Goal: Communication & Community: Answer question/provide support

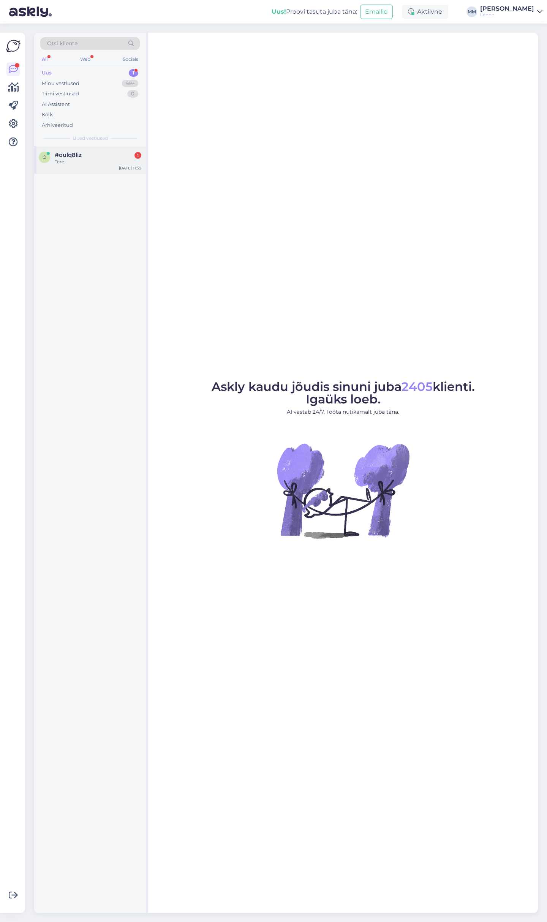
click at [97, 155] on div "#oulq8liz 1" at bounding box center [98, 155] width 87 height 7
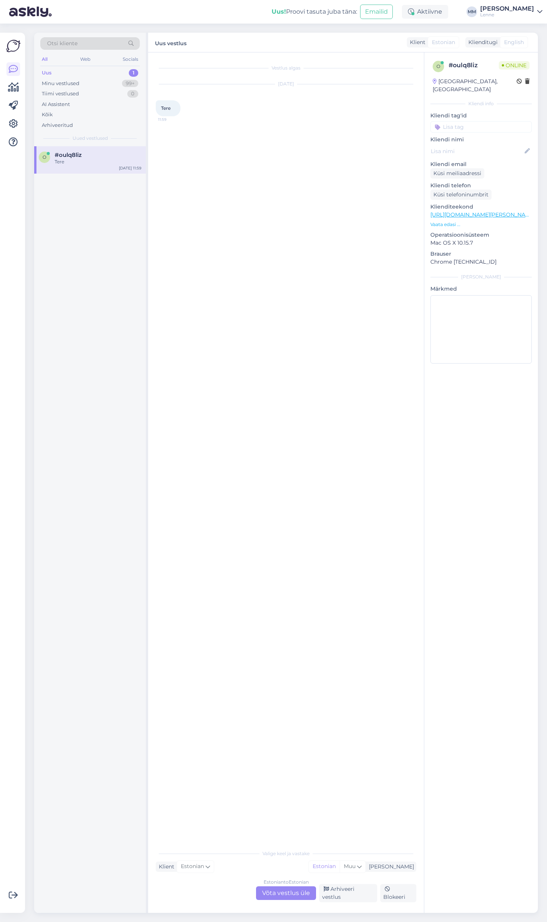
click at [286, 896] on div "Estonian to Estonian Võta vestlus üle" at bounding box center [286, 894] width 60 height 14
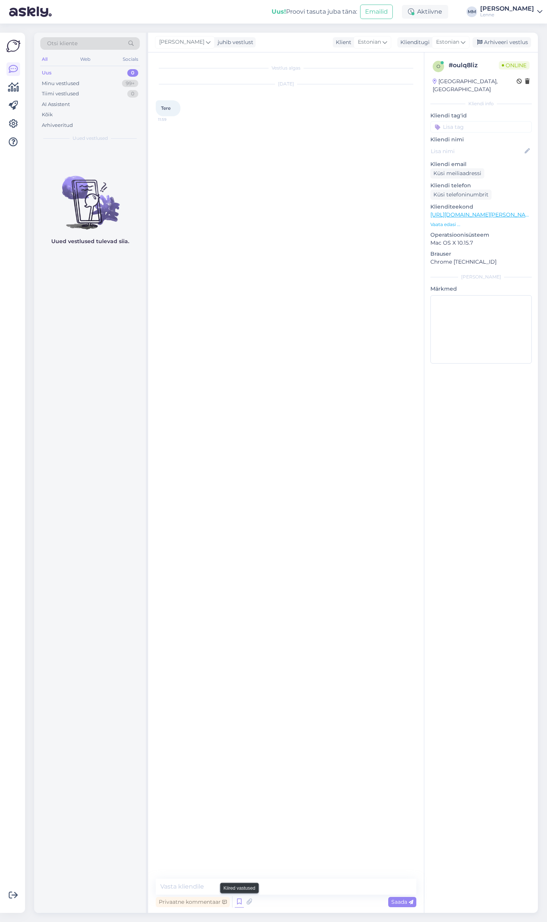
click at [242, 906] on icon at bounding box center [239, 901] width 9 height 11
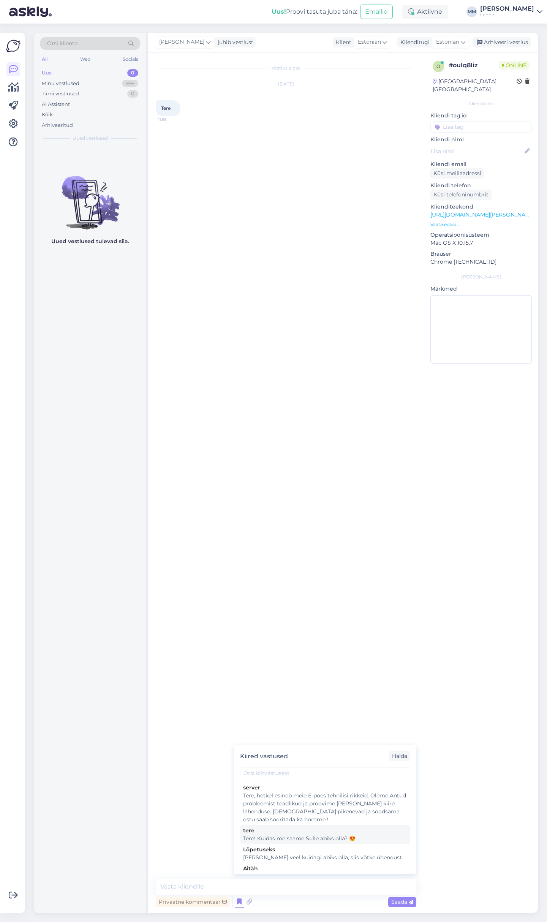
click at [314, 840] on div "Tere! Kuidas me saame Sulle abiks olla? 😍" at bounding box center [325, 839] width 164 height 8
type textarea "Tere! Kuidas me saame Sulle abiks olla? 😍"
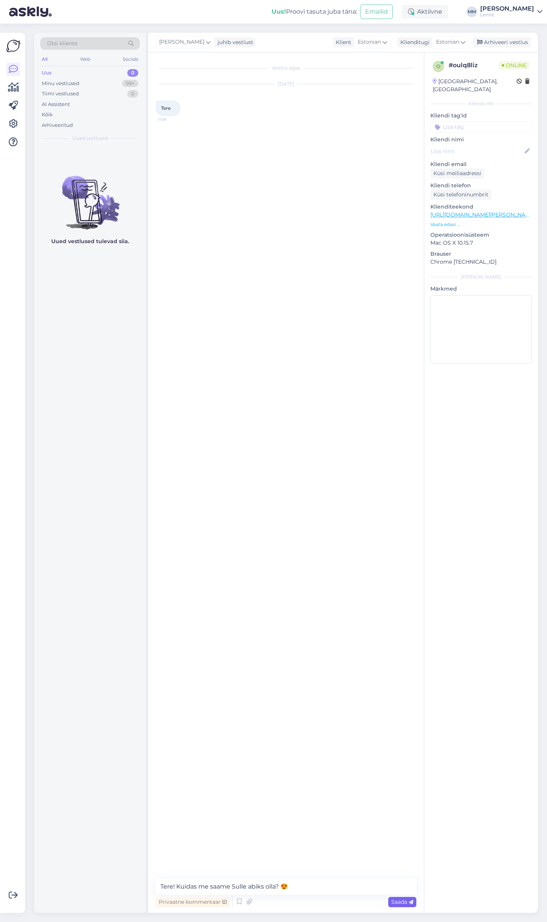
click at [401, 901] on span "Saada" at bounding box center [402, 902] width 22 height 7
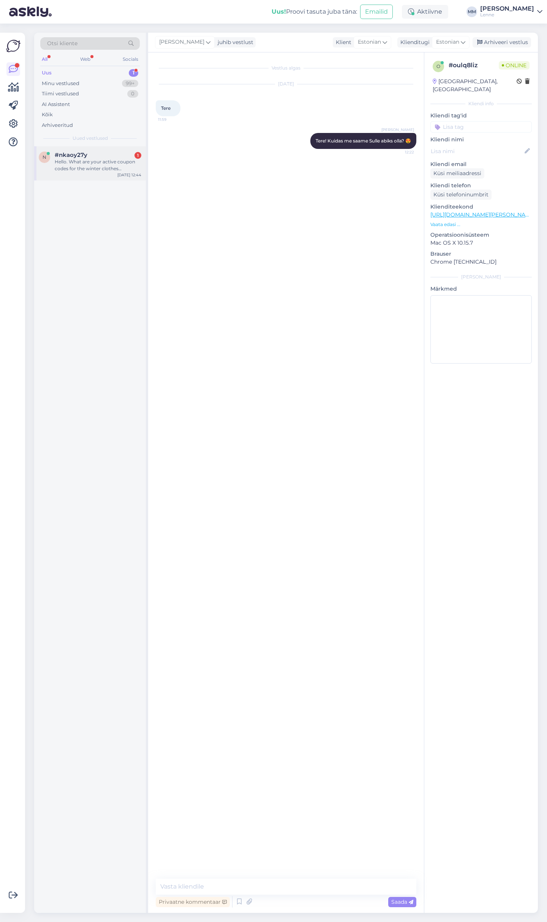
click at [105, 165] on div "Hello. What are your active coupon codes for the winter clothes discount? Thank…" at bounding box center [98, 165] width 87 height 14
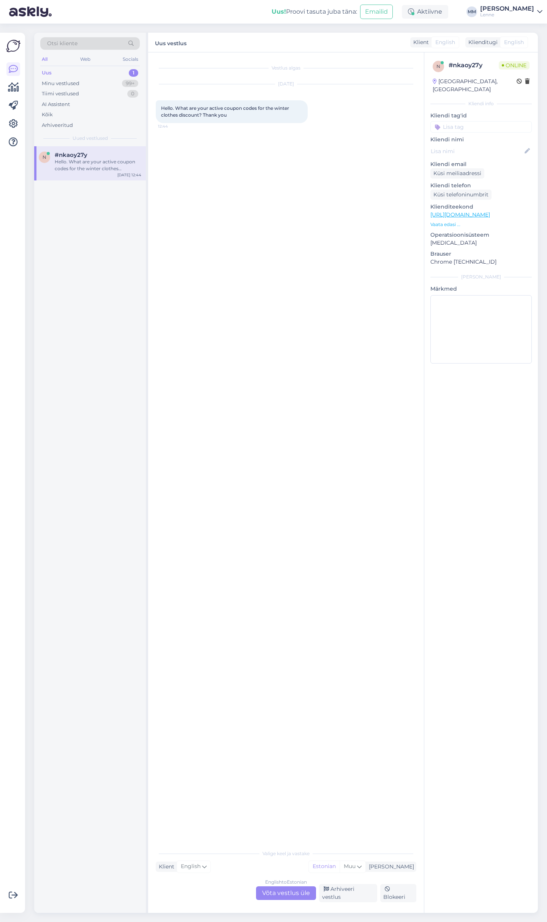
click at [286, 896] on div "English to Estonian Võta vestlus üle" at bounding box center [286, 894] width 60 height 14
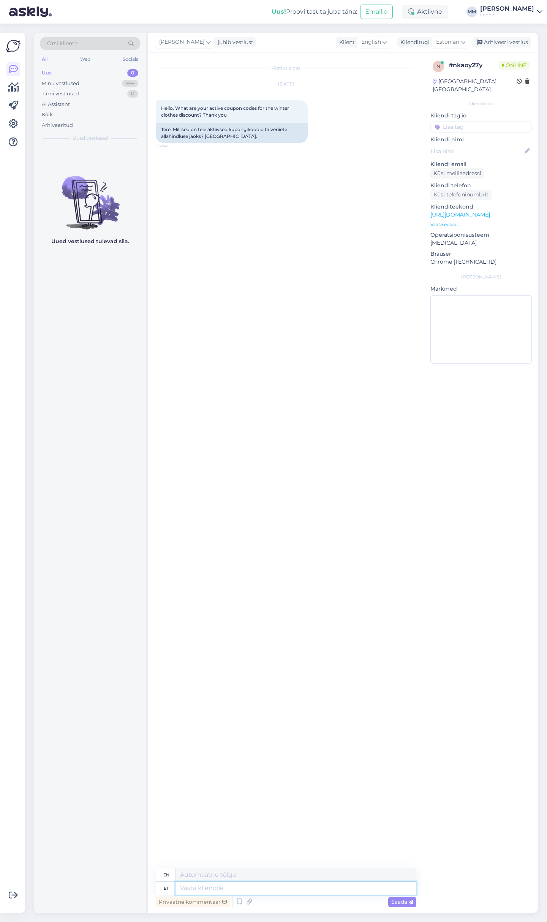
click at [256, 890] on textarea at bounding box center [296, 888] width 241 height 13
type textarea "Tere,"
type textarea "Hello,"
type textarea "Tere, kahjuks m"
type textarea "Hello, unfortunately"
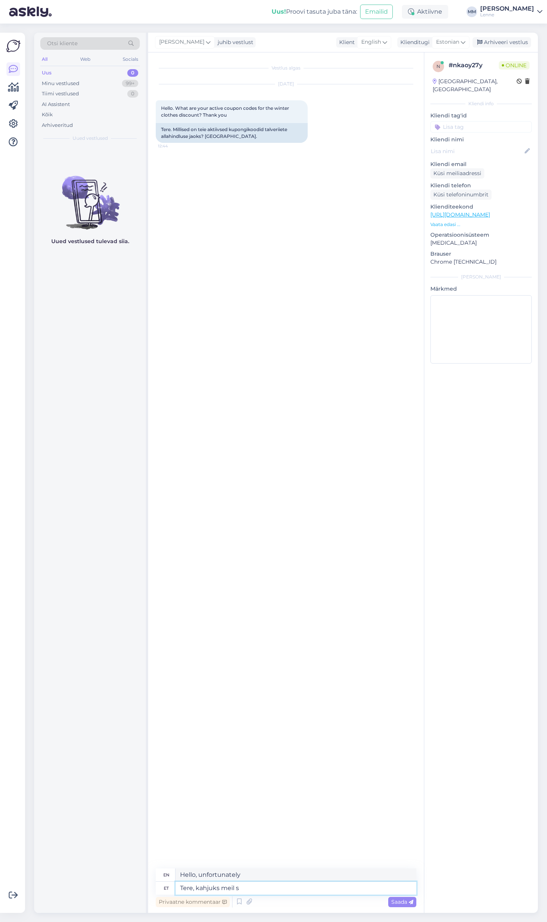
type textarea "Tere, kahjuks meil so"
type textarea "Hello, unfortunately we"
type textarea "Tere, kahjuks meil sooduskoodi"
type textarea "Hello, unfortunately we don't have a discount code."
type textarea "Tere, kahjuks meil sooduskoodi ei ole."
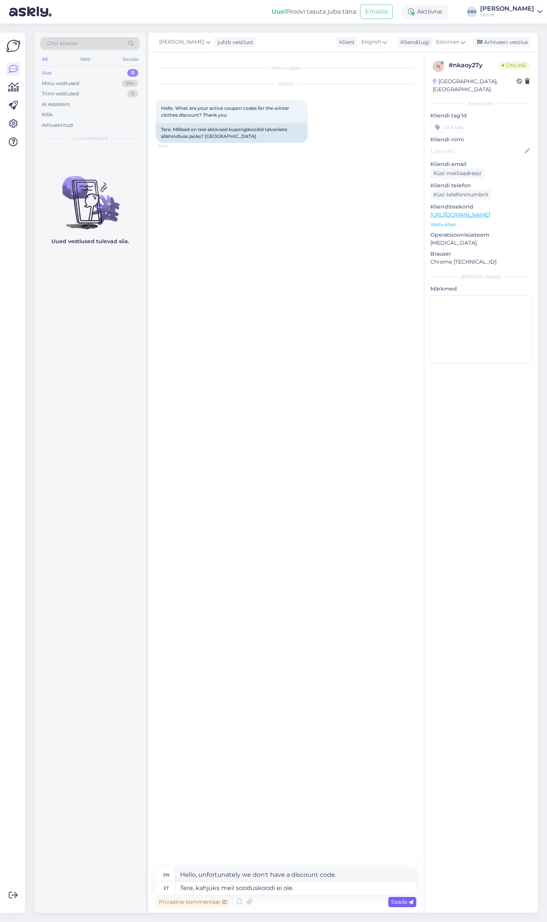
click at [393, 900] on span "Saada" at bounding box center [402, 902] width 22 height 7
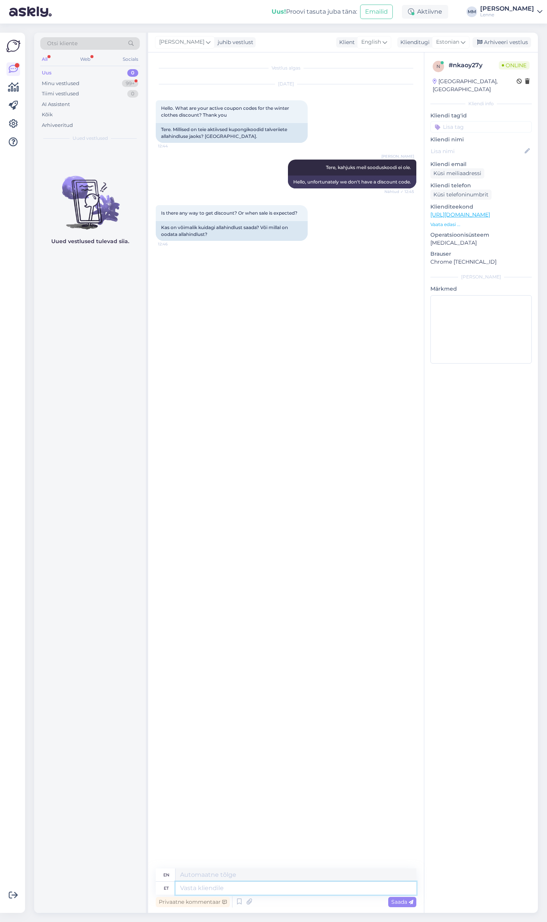
click at [254, 888] on textarea at bounding box center [296, 888] width 241 height 13
type textarea "Uuele ko"
type textarea "To the new"
type textarea "Uuele kollektsioonile"
type textarea "For the new collection"
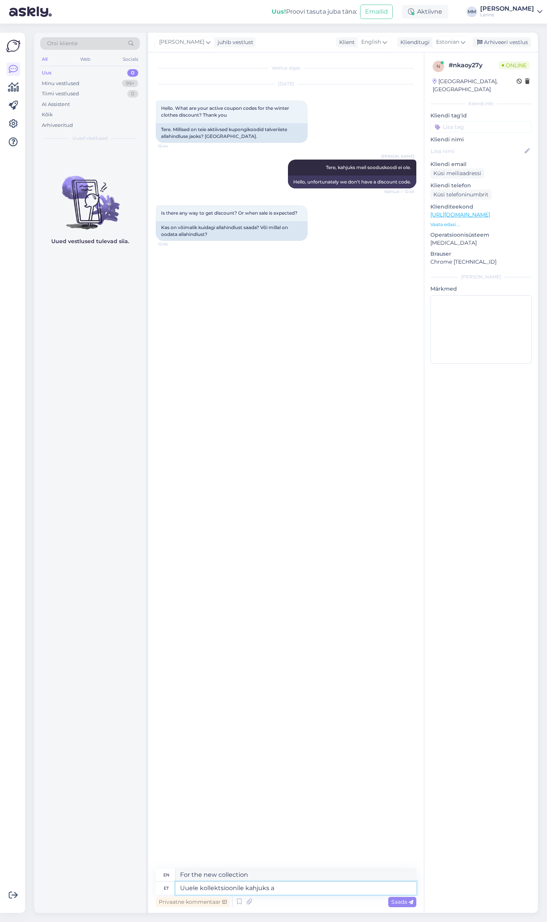
type textarea "Uuele kollektsioonile kahjuks al"
type textarea "Unfortunately for the new collection"
type textarea "Uuele kollektsioonile kahjuks [DEMOGRAPHIC_DATA] ei"
type textarea "Unfortunately, there is no discount on the new collection."
type textarea "Uuele kollektsioonile kahjuks allahindlust [PERSON_NAME]."
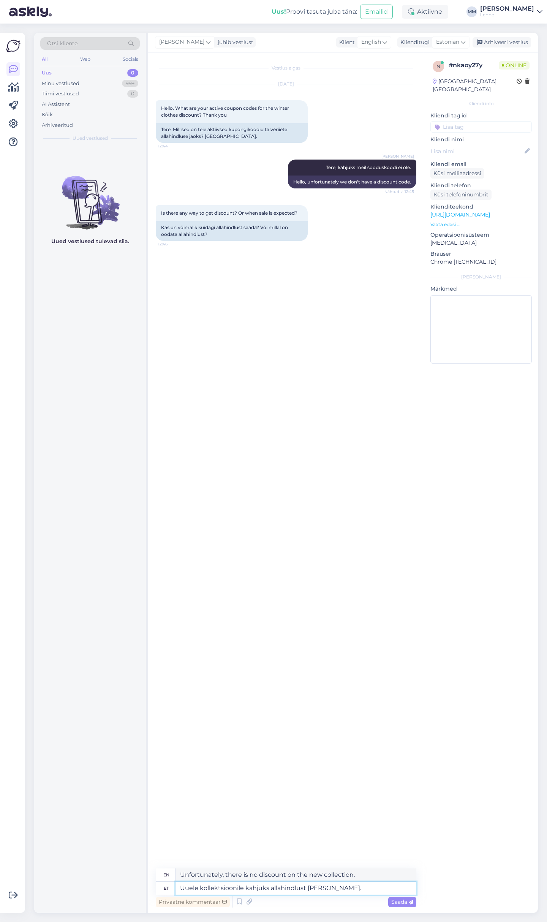
type textarea "Unfortunately, there is no discount offered on the new collection."
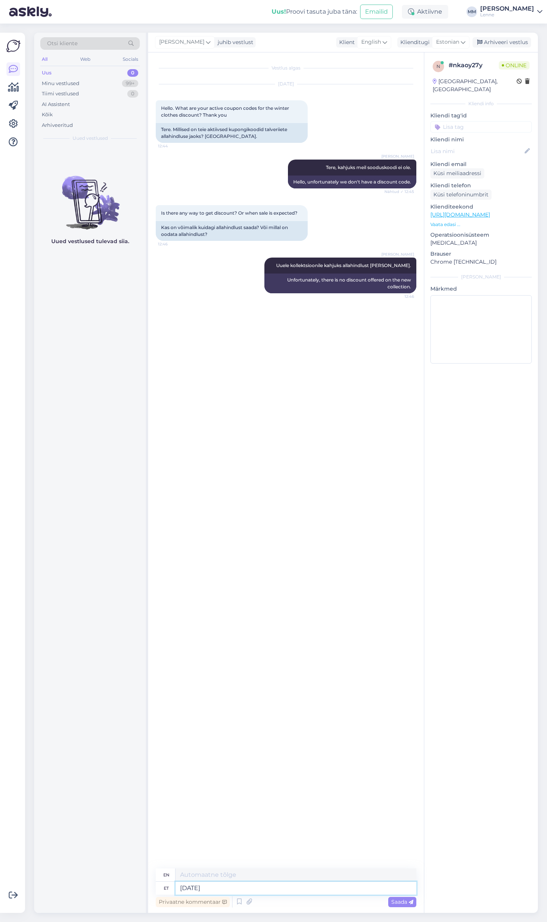
type textarea "[DATE]"
type textarea "[DATE] on"
type textarea "[DATE] is"
type textarea "[DATE] on eesti"
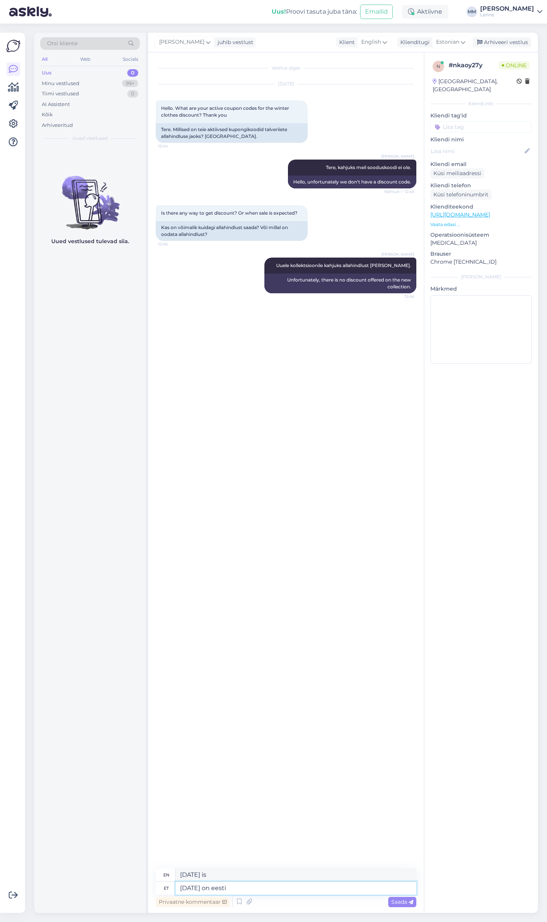
type textarea "[DATE] is [DEMOGRAPHIC_DATA]"
type textarea "[DATE] on eesti sisene"
type textarea "[DATE] is internal to [GEOGRAPHIC_DATA]"
type textarea "[DATE] on eesti sisene E-esmaspäev s"
type textarea "[DATE] is E-[DATE] within [GEOGRAPHIC_DATA]"
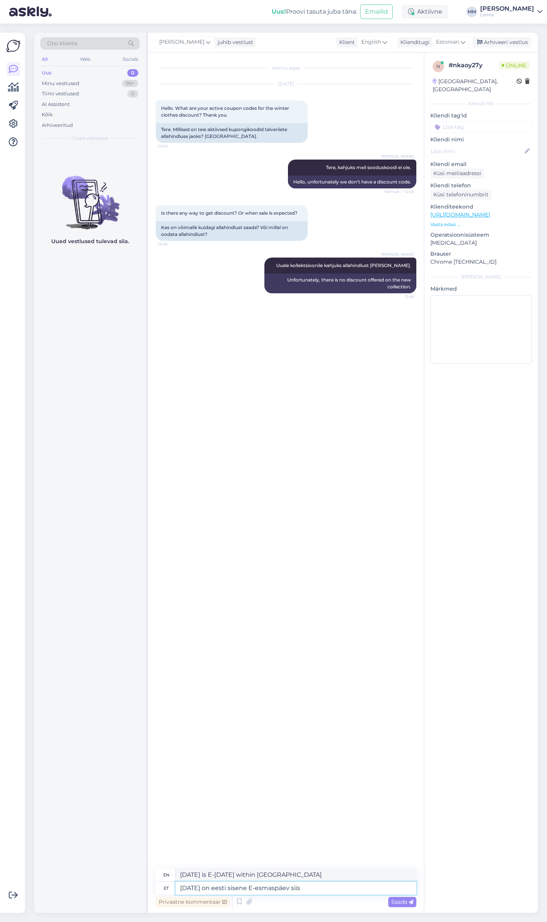
type textarea "[DATE] on eesti sisene E-esmaspäev siis o"
type textarea "[DATE] is E-[DATE] in [GEOGRAPHIC_DATA], so"
type textarea "[DATE] on eesti sisene E-esmaspäev siis on o"
type textarea "[DATE] is a domestic E-[DATE] in [GEOGRAPHIC_DATA], so it is"
type textarea "[DATE] on eesti sisene E-esmaspäev siis on oodata"
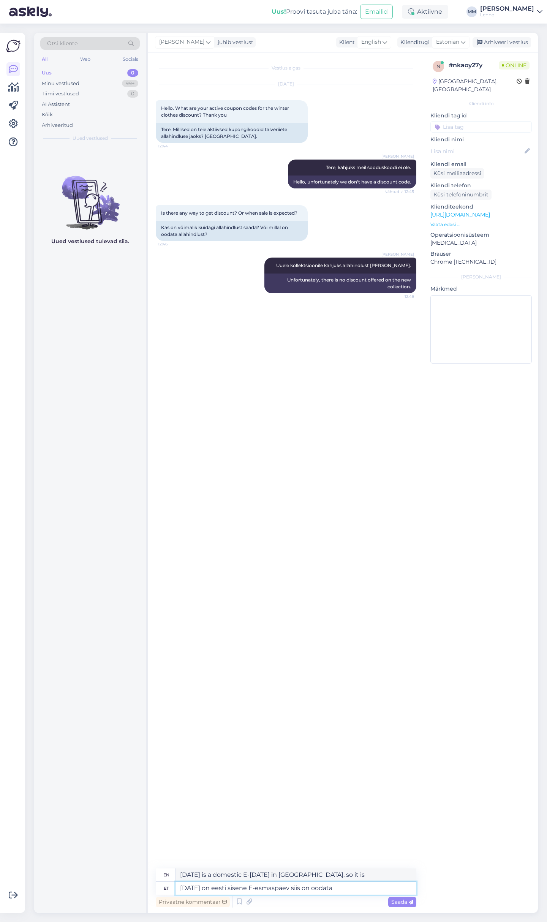
type textarea "[DATE] is a domestic E-[DATE] in [GEOGRAPHIC_DATA], so we can expect"
type textarea "[DATE] on eesti sisene E-esmaspäev siis on oodata soodustusi"
type textarea "[DATE] is Estonian Domestic E-[DATE], so expect discounts"
type textarea "[DATE] on eesti sisene E-esmaspäev siis on oodata soodustusi ."
type textarea "[DATE] is E-[DATE] within [GEOGRAPHIC_DATA], so expect discounts."
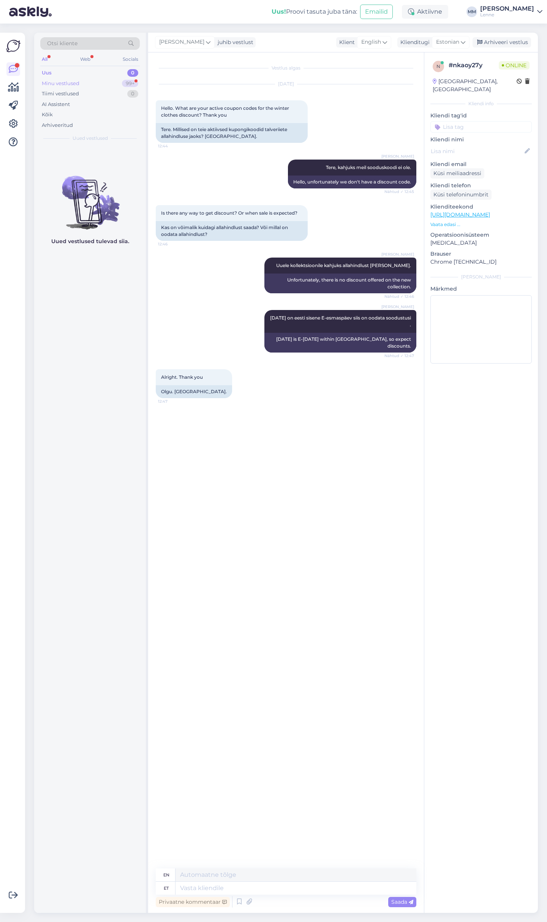
click at [102, 82] on div "Minu vestlused 99+" at bounding box center [90, 83] width 100 height 11
